Goal: Navigation & Orientation: Find specific page/section

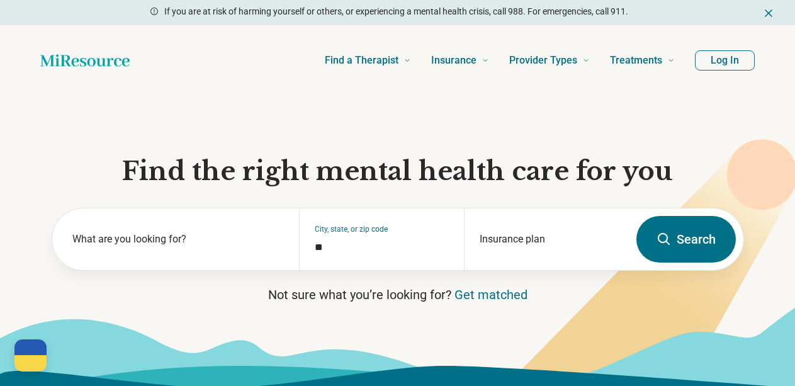
click at [738, 179] on h1 "Find the right mental health care for you" at bounding box center [398, 171] width 692 height 33
click at [722, 65] on button "Log In" at bounding box center [725, 60] width 60 height 20
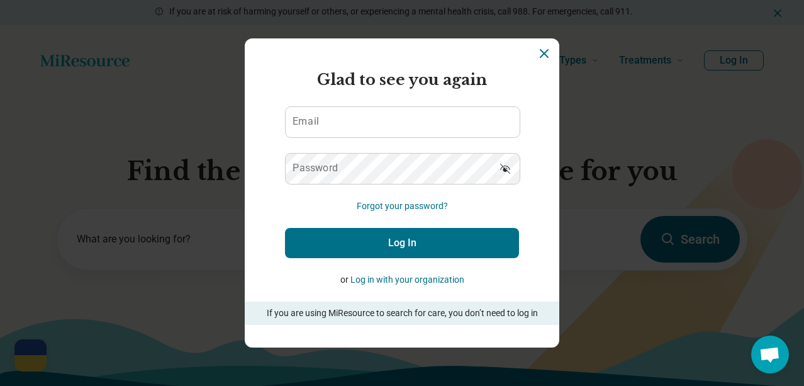
click at [539, 50] on icon "Dismiss" at bounding box center [544, 53] width 15 height 15
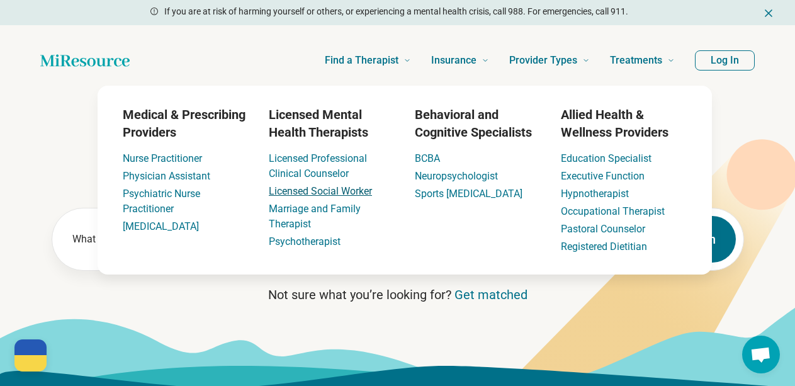
click at [322, 190] on link "Licensed Social Worker" at bounding box center [320, 191] width 103 height 12
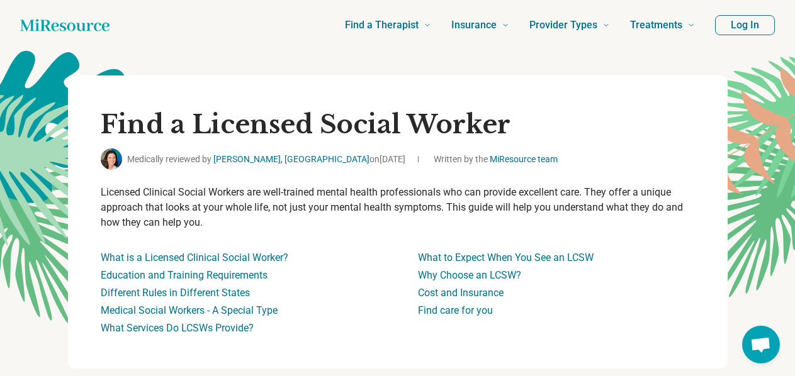
click at [745, 22] on button "Log In" at bounding box center [745, 25] width 60 height 20
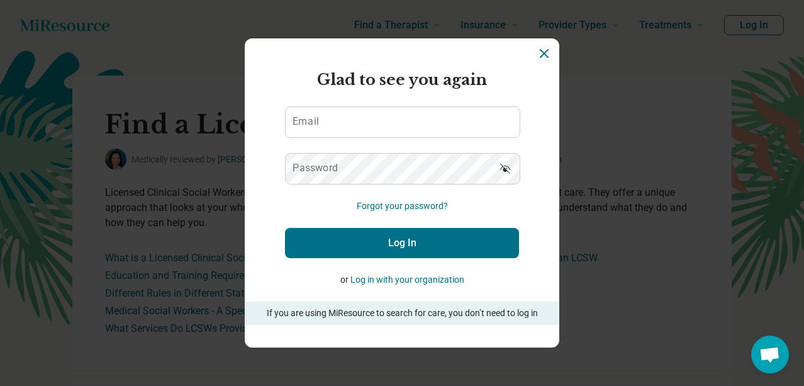
click at [381, 282] on button "Log in with your organization" at bounding box center [408, 279] width 114 height 13
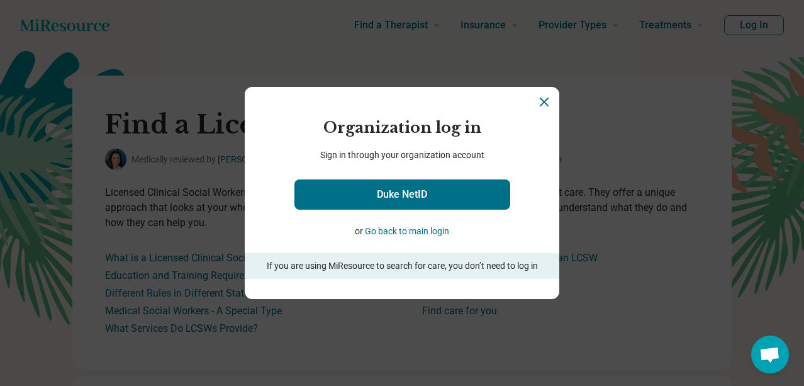
click at [396, 234] on button "Go back to main login" at bounding box center [407, 231] width 84 height 13
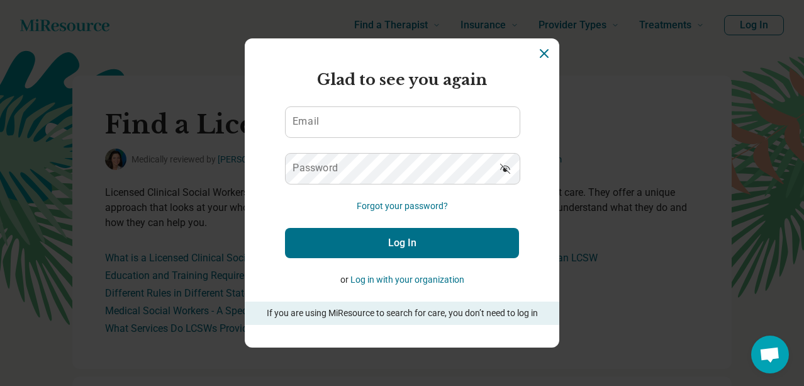
click at [541, 52] on icon "Dismiss" at bounding box center [545, 54] width 8 height 8
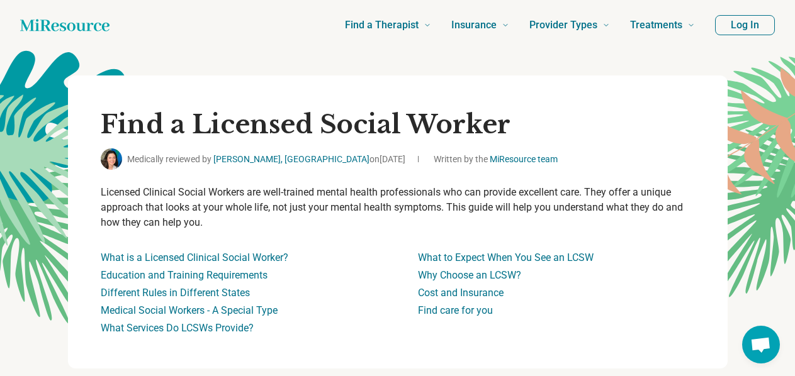
click at [86, 26] on icon "Home page" at bounding box center [64, 25] width 89 height 25
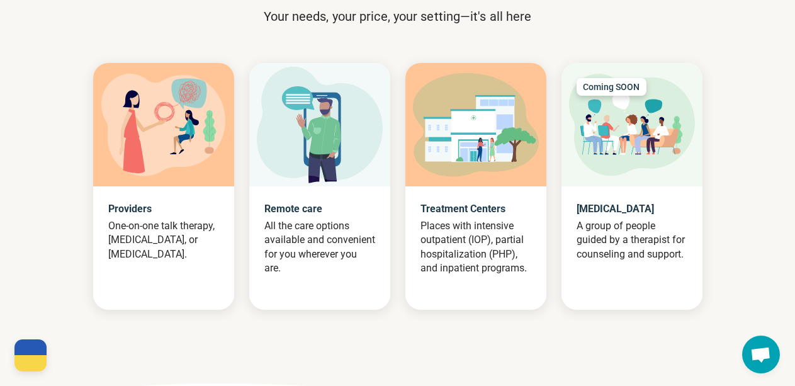
scroll to position [1237, 0]
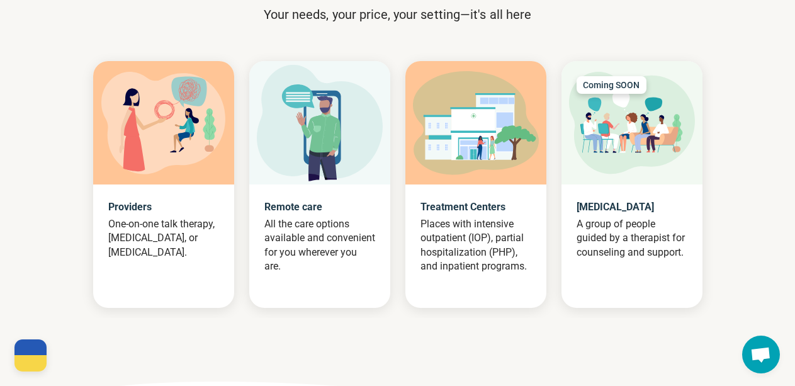
click at [183, 175] on div at bounding box center [163, 122] width 141 height 123
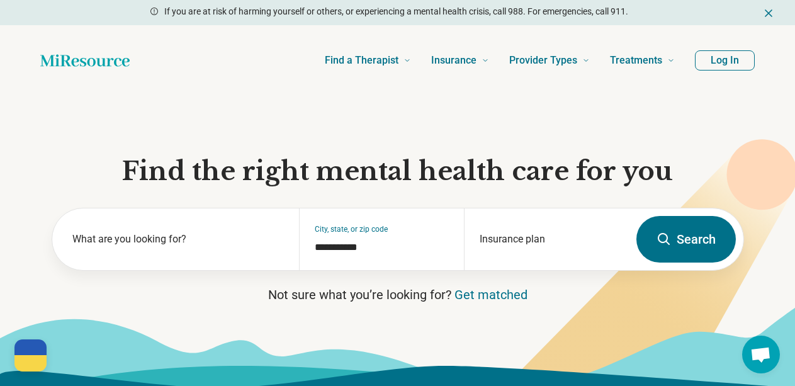
scroll to position [10, 0]
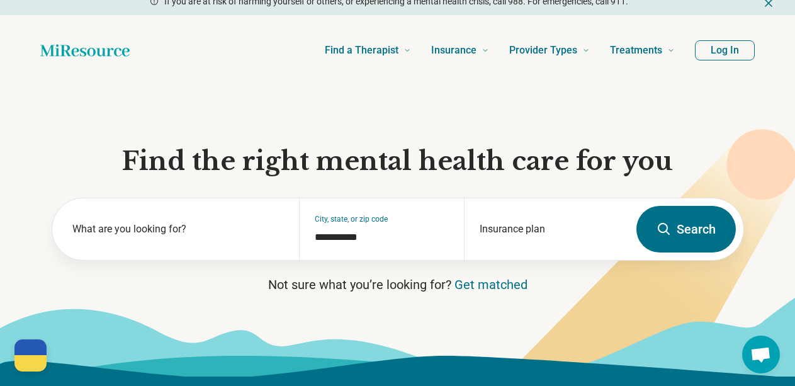
click at [713, 56] on button "Log In" at bounding box center [725, 50] width 60 height 20
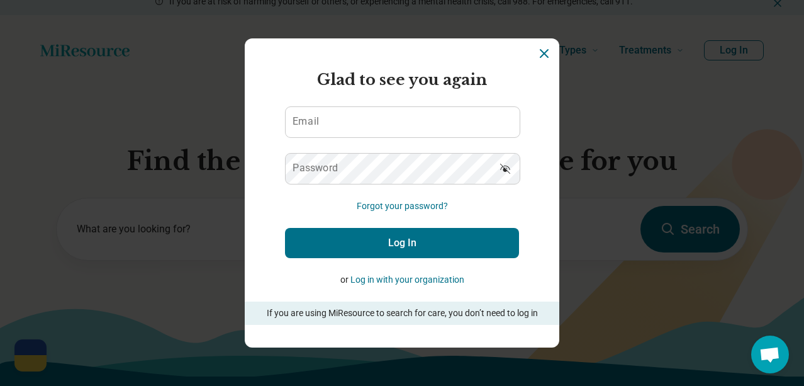
click at [405, 277] on button "Log in with your organization" at bounding box center [408, 279] width 114 height 13
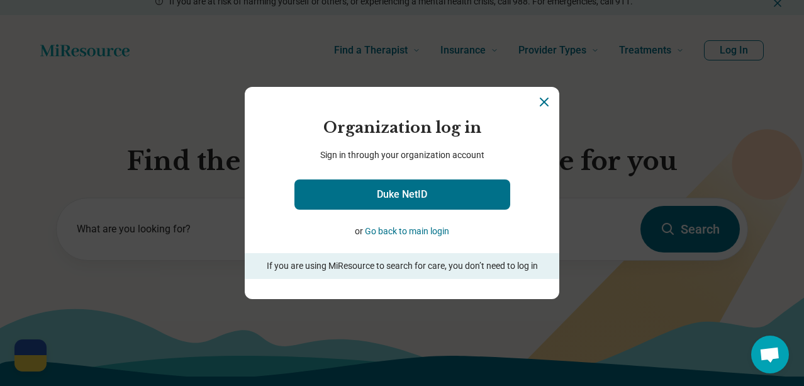
click at [406, 234] on button "Go back to main login" at bounding box center [407, 231] width 84 height 13
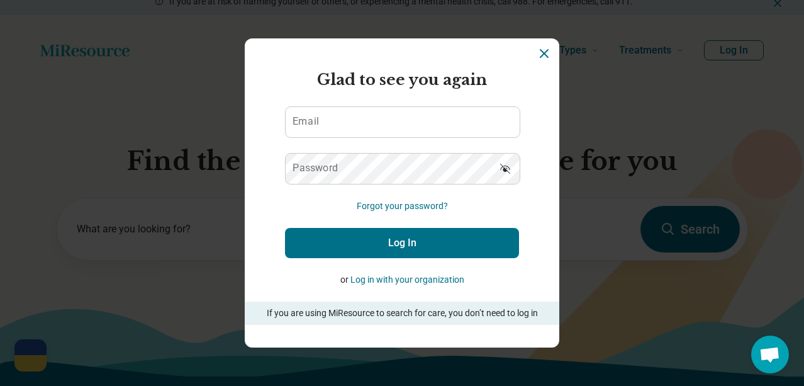
click at [541, 55] on icon "Dismiss" at bounding box center [545, 54] width 8 height 8
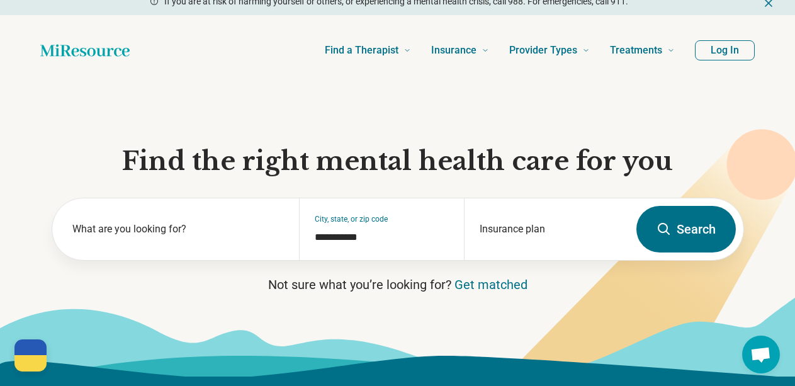
click at [419, 338] on icon at bounding box center [397, 336] width 795 height 80
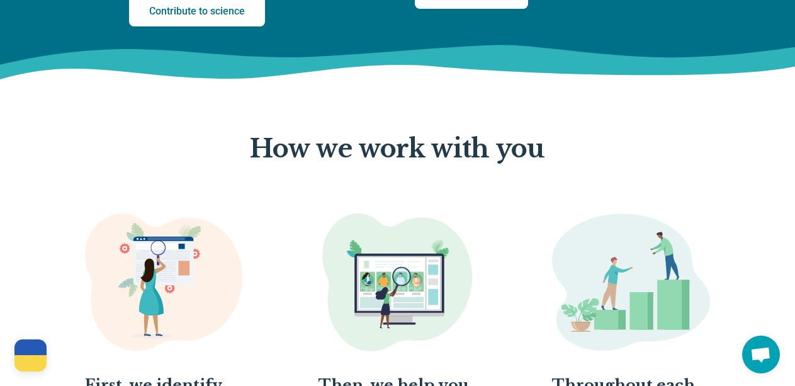
scroll to position [519, 0]
